Goal: Register for event/course

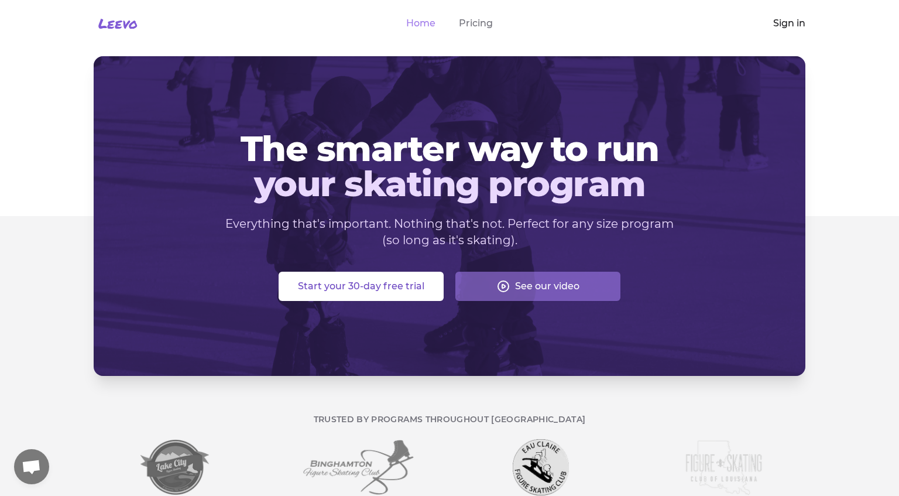
click at [799, 26] on link "Sign in" at bounding box center [789, 23] width 32 height 14
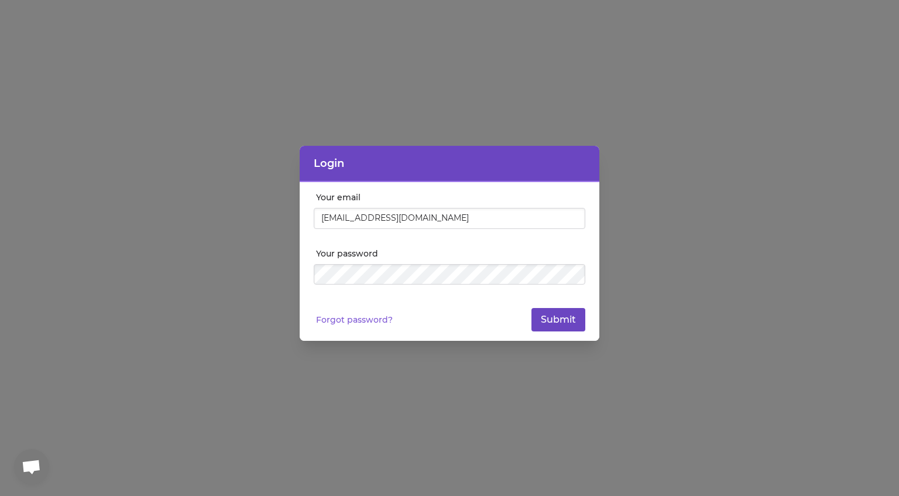
type input "[EMAIL_ADDRESS][DOMAIN_NAME]"
click at [564, 323] on button "Submit" at bounding box center [558, 319] width 54 height 23
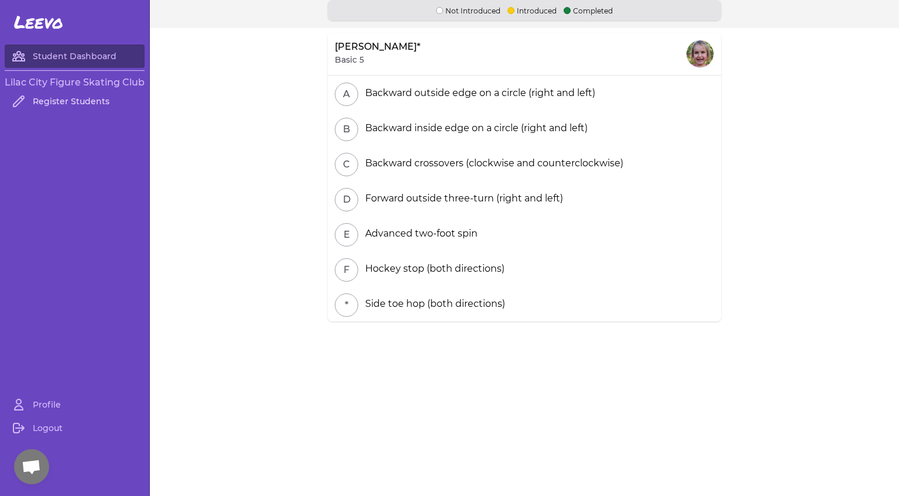
click at [78, 104] on link "Register Students" at bounding box center [75, 101] width 140 height 23
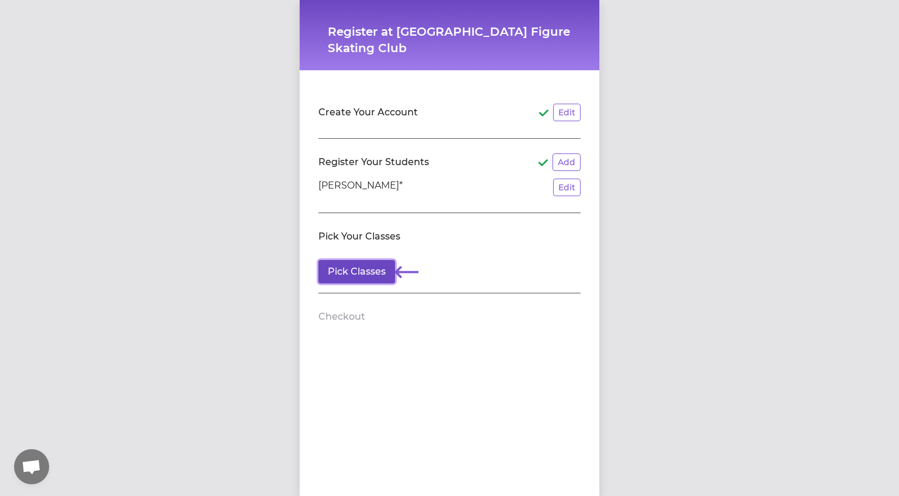
click at [365, 266] on button "Pick Classes" at bounding box center [356, 271] width 77 height 23
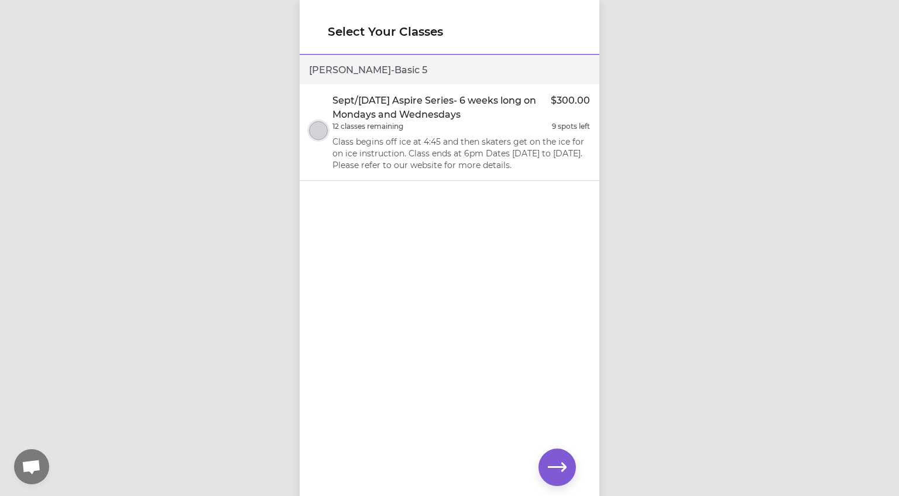
click at [323, 132] on button "select class" at bounding box center [318, 130] width 19 height 19
click at [553, 465] on icon "button" at bounding box center [557, 467] width 19 height 19
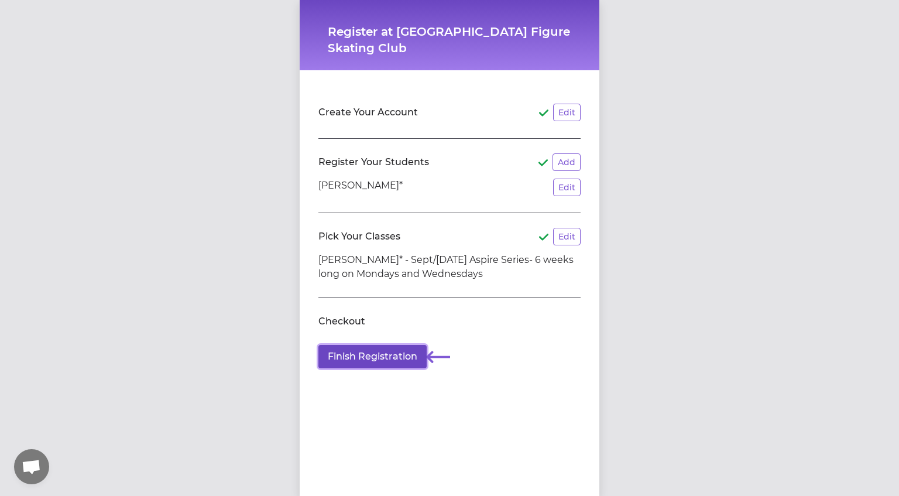
click at [381, 354] on button "Finish Registration" at bounding box center [372, 356] width 108 height 23
